Goal: Navigation & Orientation: Find specific page/section

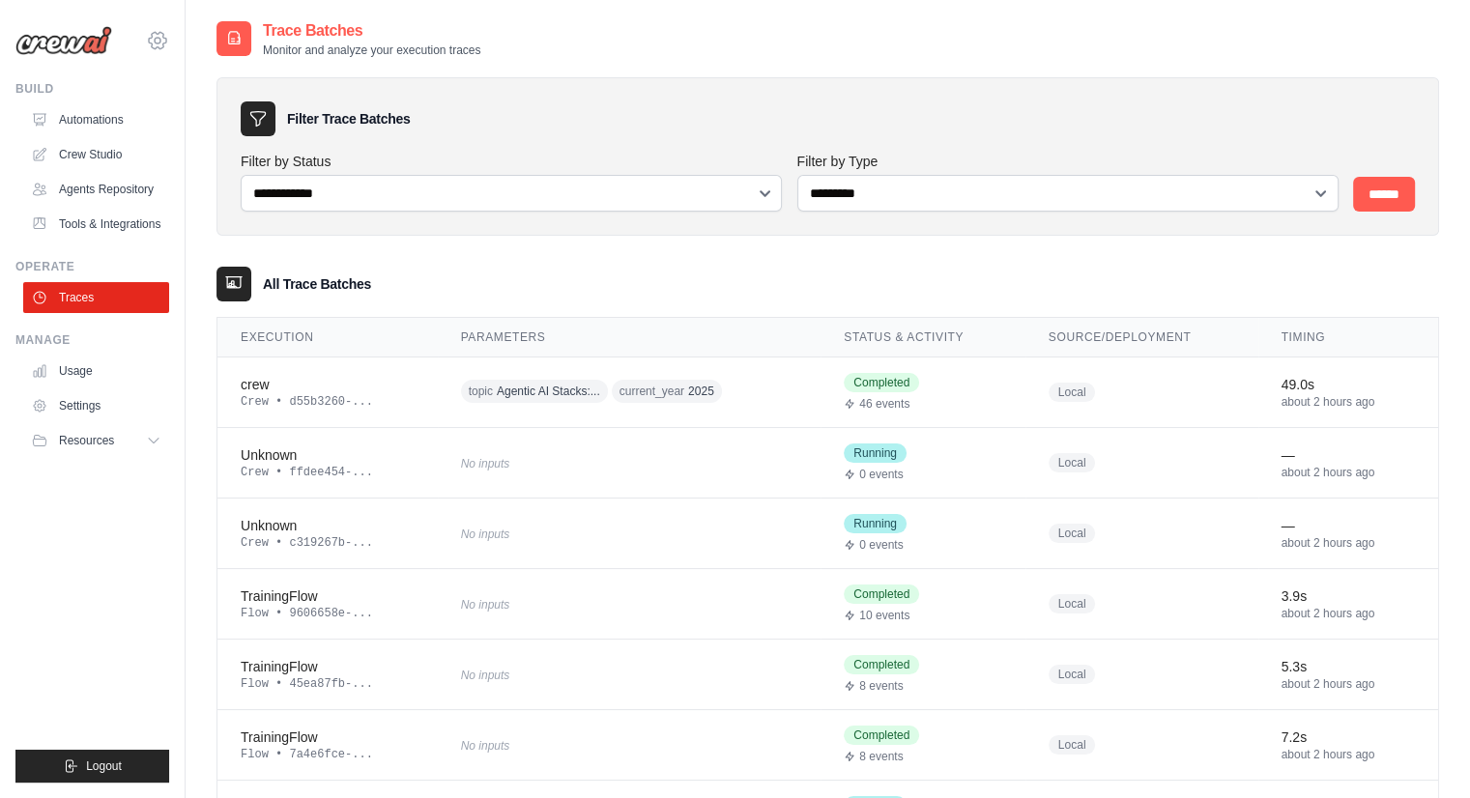
click at [152, 30] on icon at bounding box center [157, 40] width 23 height 23
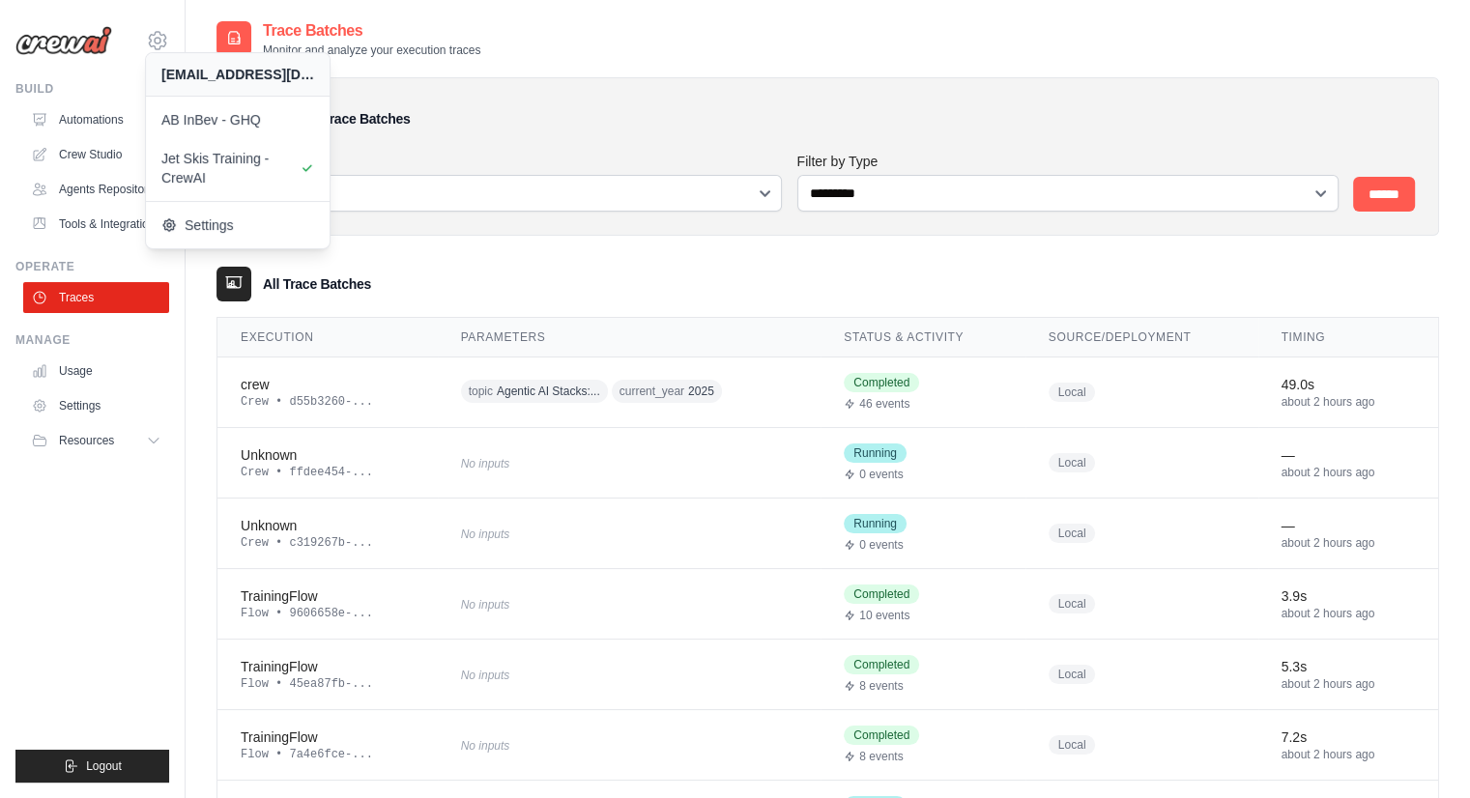
click at [848, 88] on div "**********" at bounding box center [827, 156] width 1222 height 158
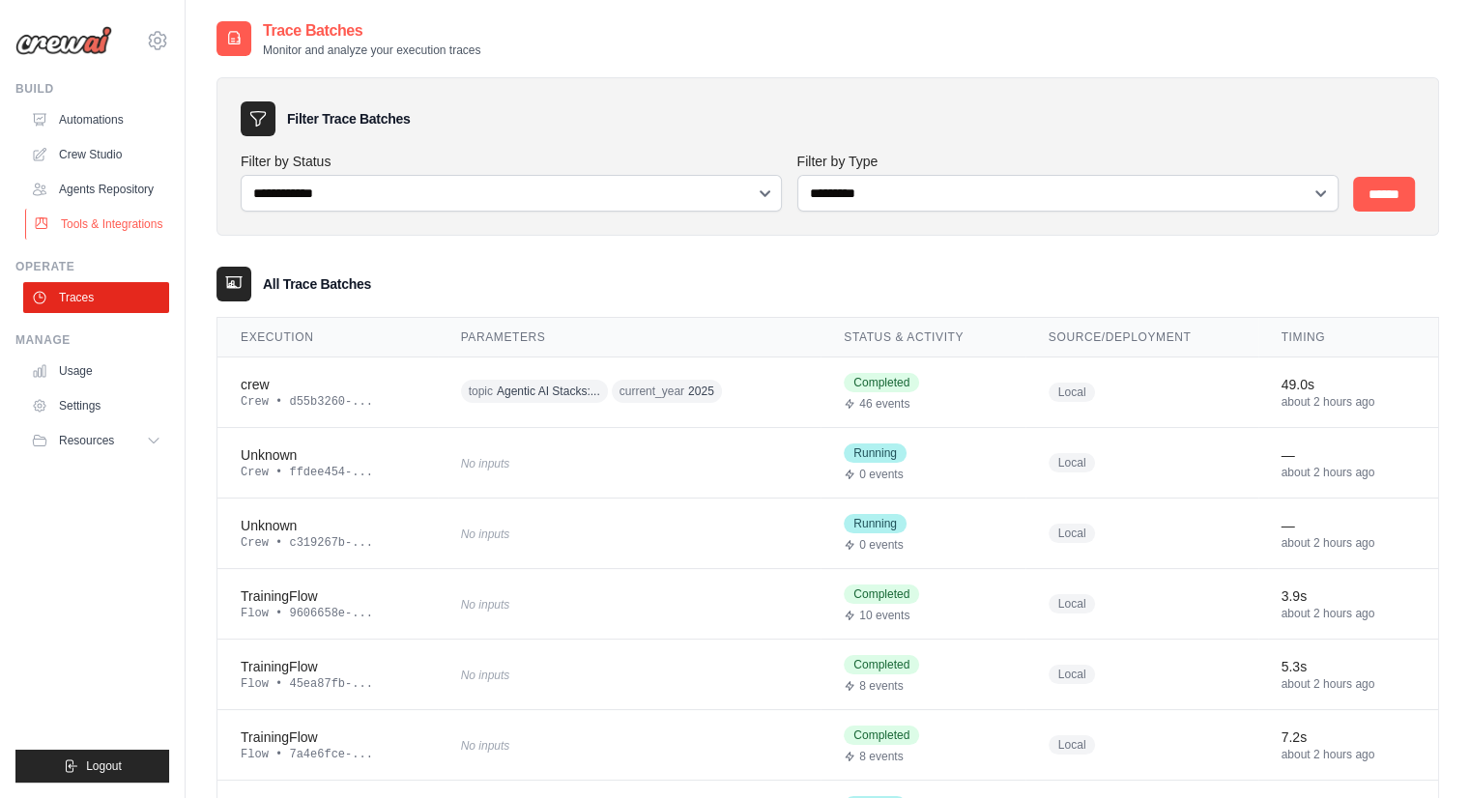
click at [128, 214] on link "Tools & Integrations" at bounding box center [98, 224] width 146 height 31
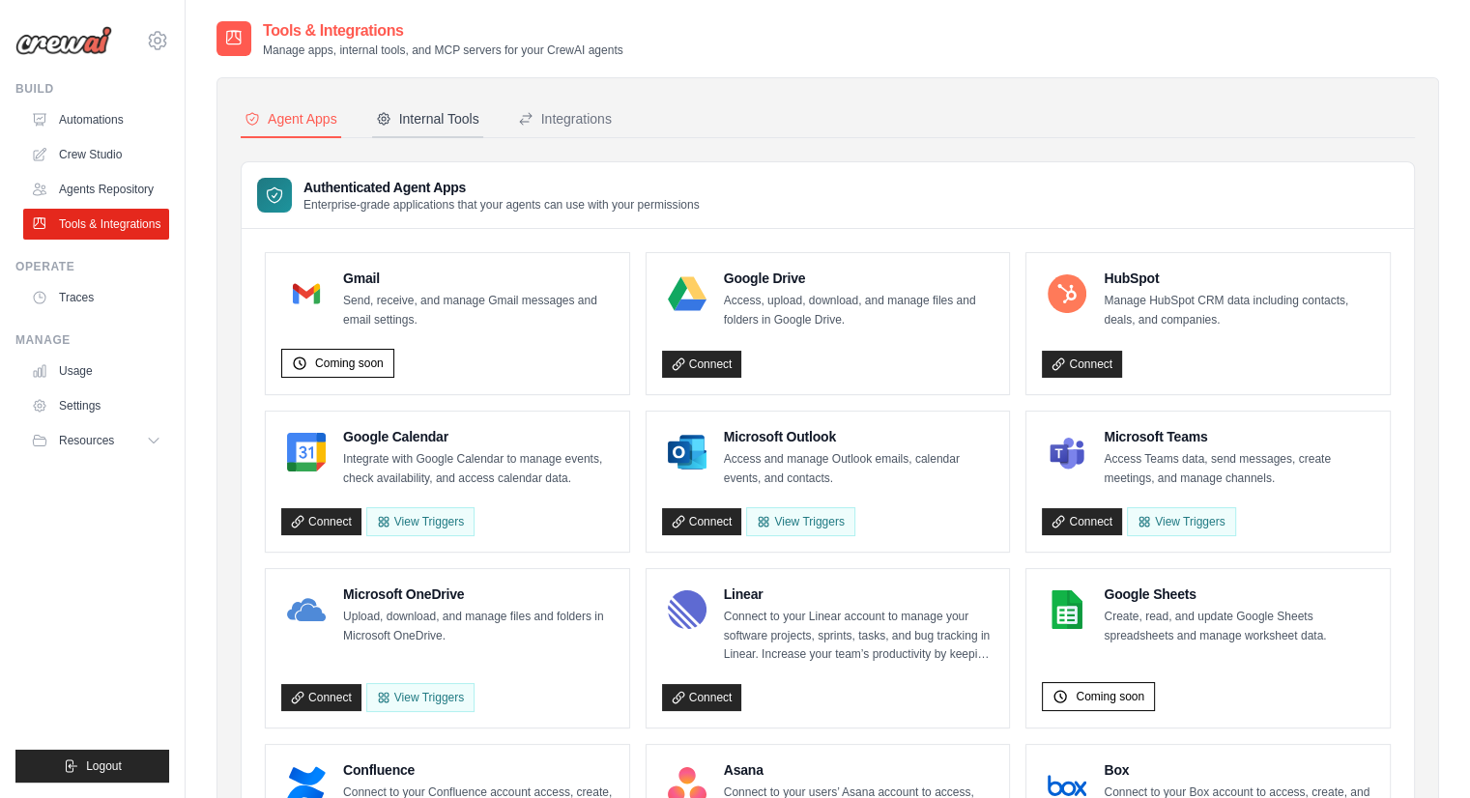
click at [413, 129] on button "Internal Tools" at bounding box center [427, 119] width 111 height 37
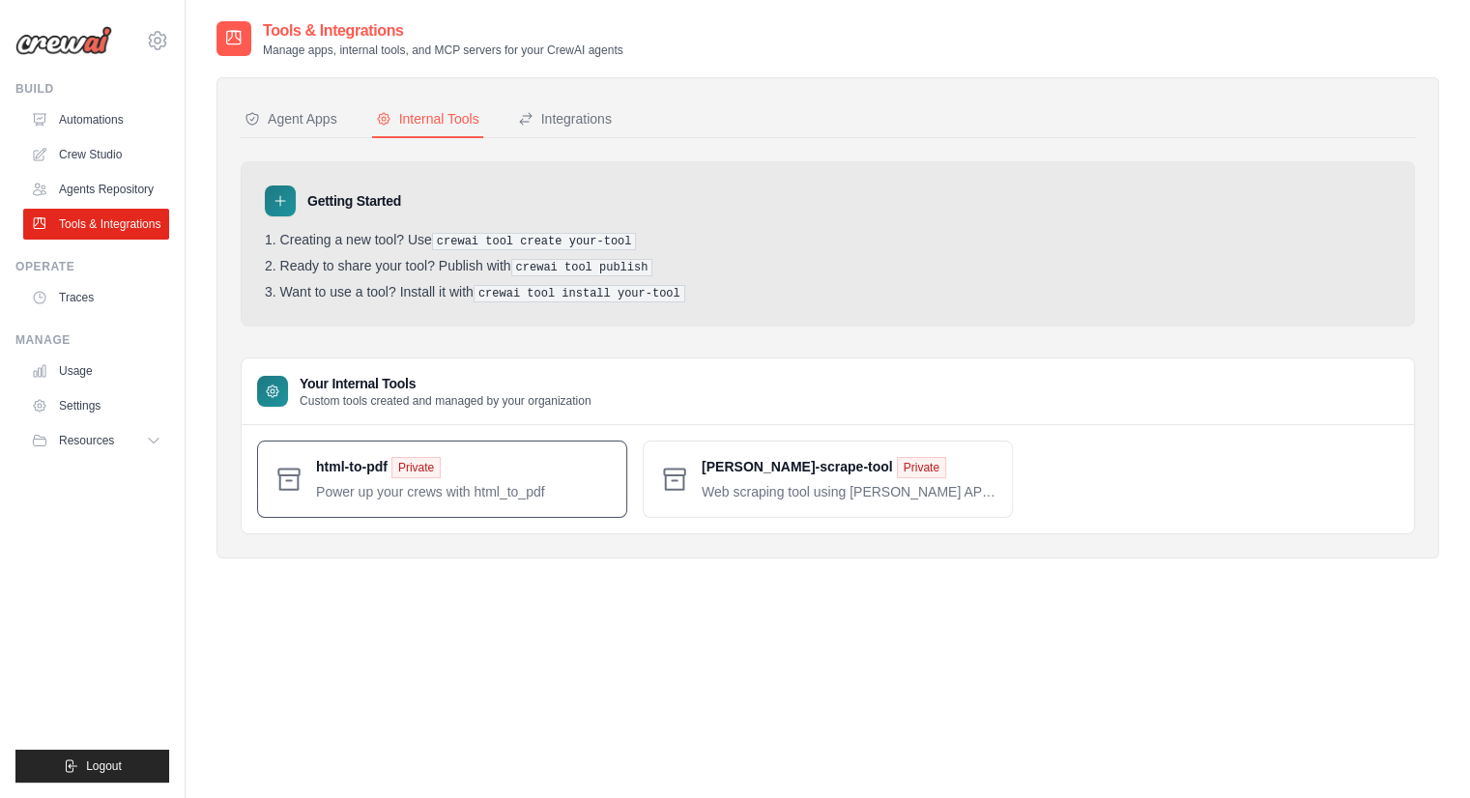
click at [605, 476] on span at bounding box center [463, 479] width 295 height 44
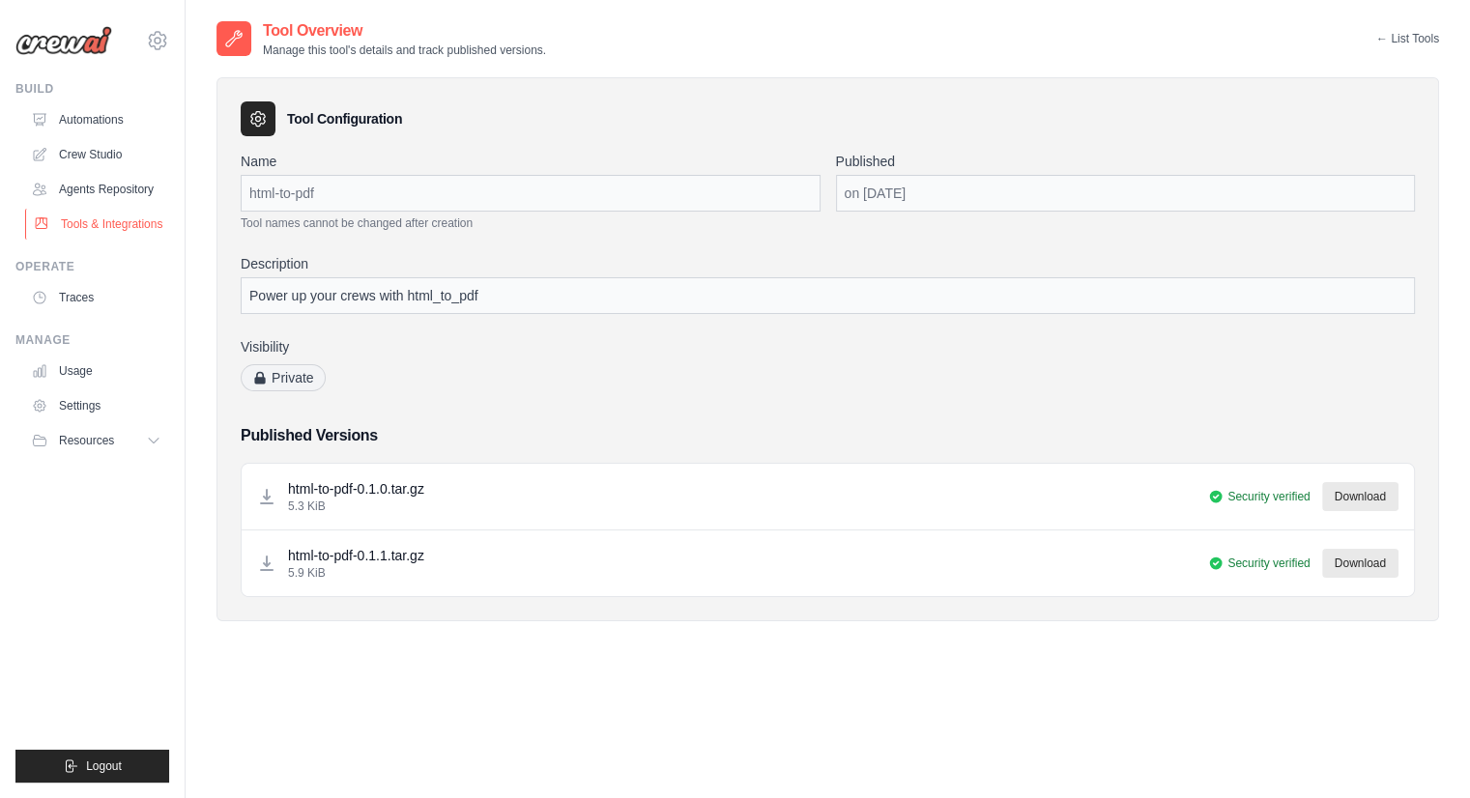
click at [119, 238] on link "Tools & Integrations" at bounding box center [98, 224] width 146 height 31
